Goal: Book appointment/travel/reservation

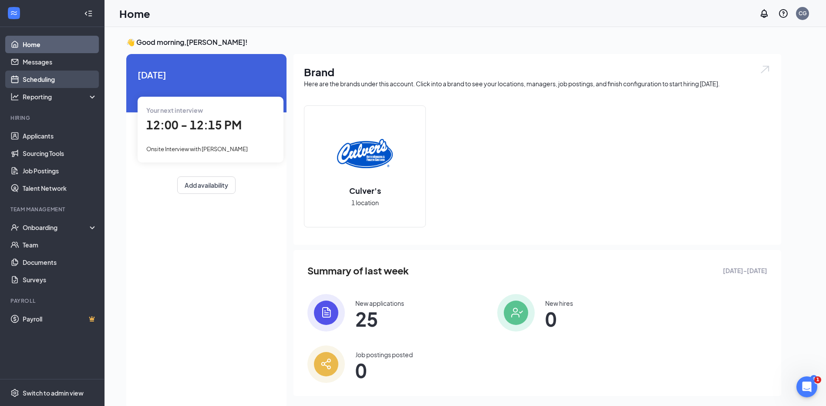
click at [43, 77] on link "Scheduling" at bounding box center [60, 79] width 74 height 17
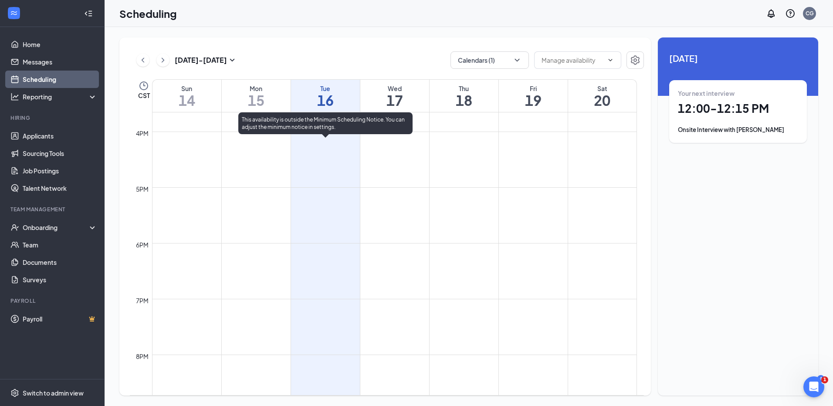
scroll to position [951, 0]
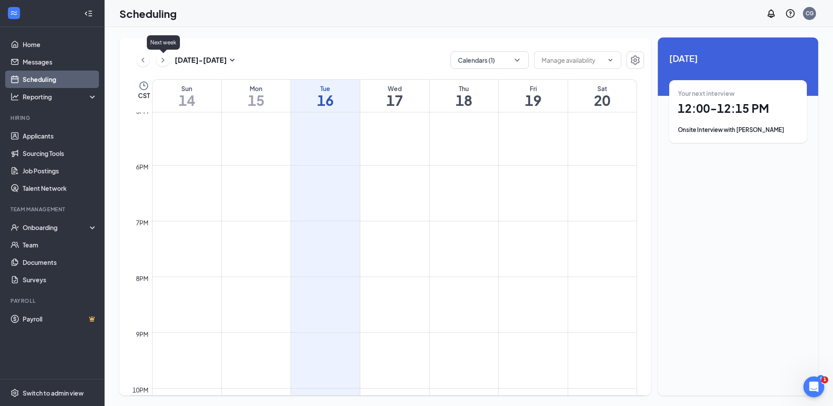
click at [167, 58] on icon "ChevronRight" at bounding box center [162, 60] width 9 height 10
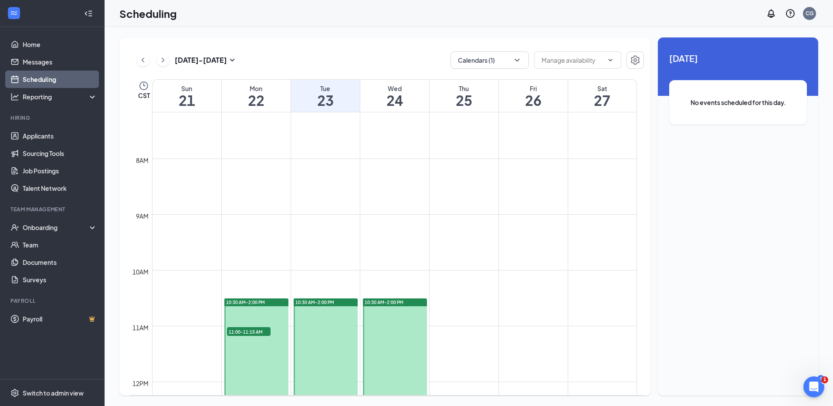
scroll to position [384, 0]
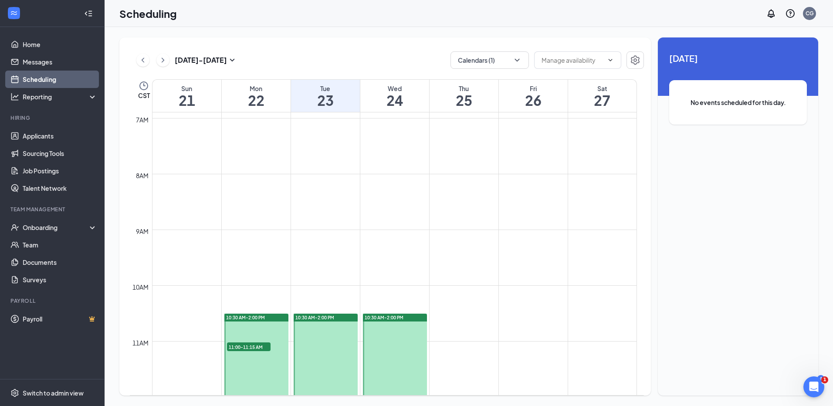
click at [243, 346] on span "11:00-11:15 AM" at bounding box center [249, 346] width 44 height 9
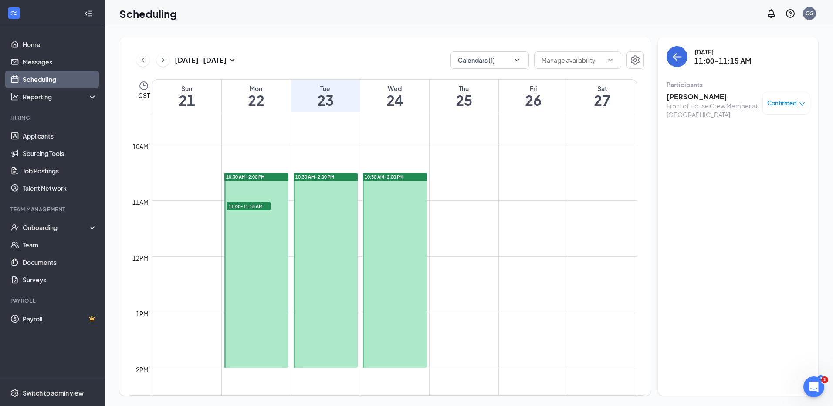
scroll to position [445, 0]
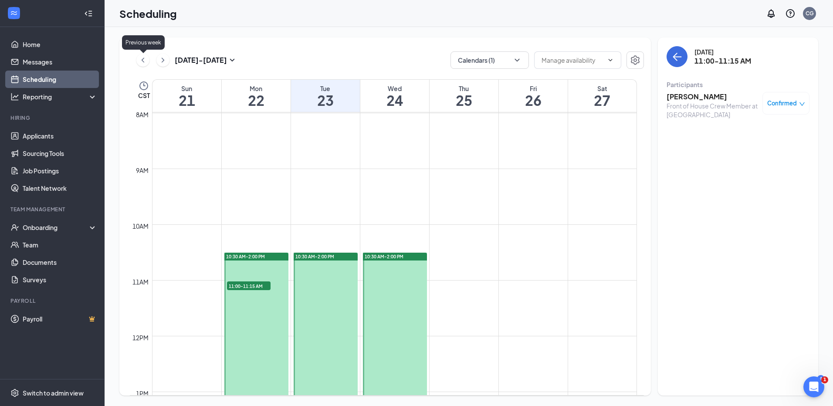
click at [141, 60] on icon "ChevronLeft" at bounding box center [142, 60] width 9 height 10
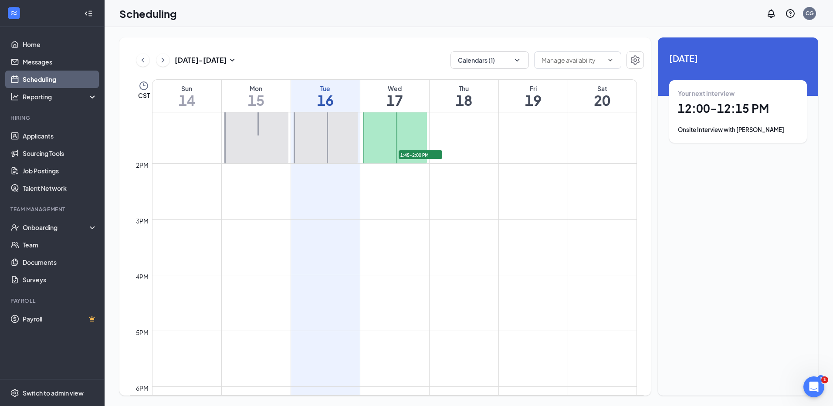
scroll to position [733, 0]
click at [702, 219] on div "Unavailable in basic plan [DATE] Your next interview 12:00 - 12:15 PM Onsite In…" at bounding box center [737, 216] width 160 height 358
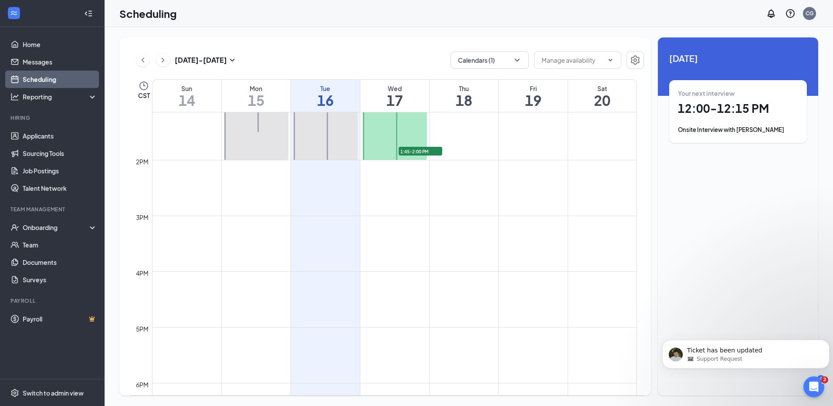
scroll to position [0, 0]
